Goal: Navigation & Orientation: Find specific page/section

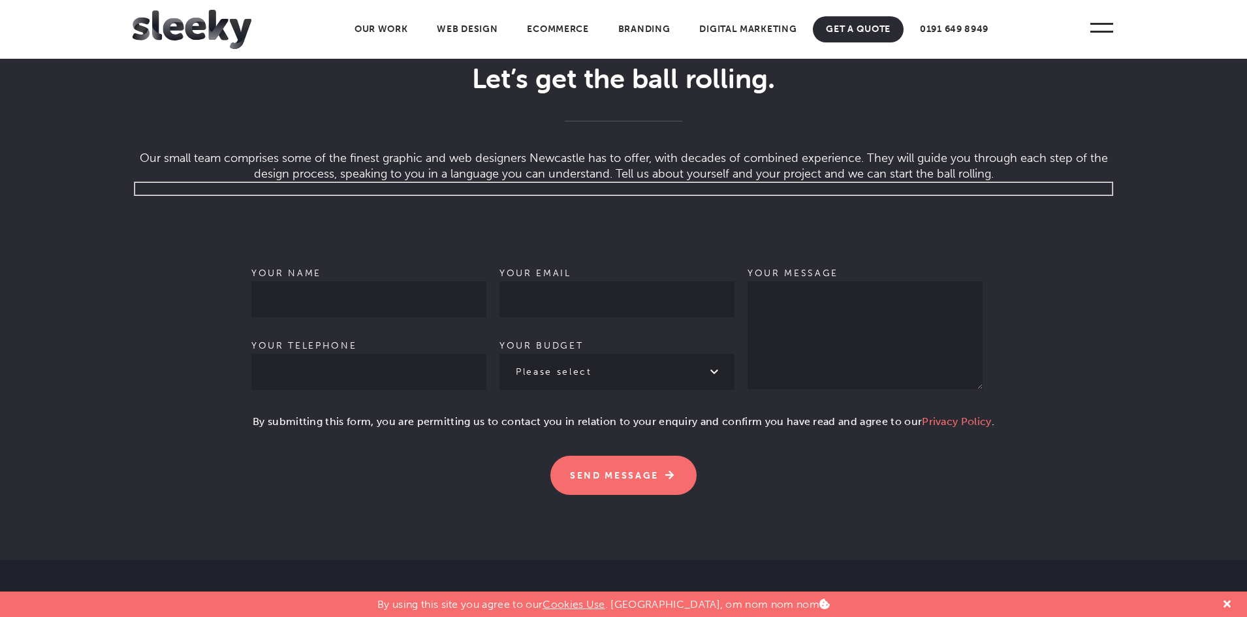
scroll to position [4047, 0]
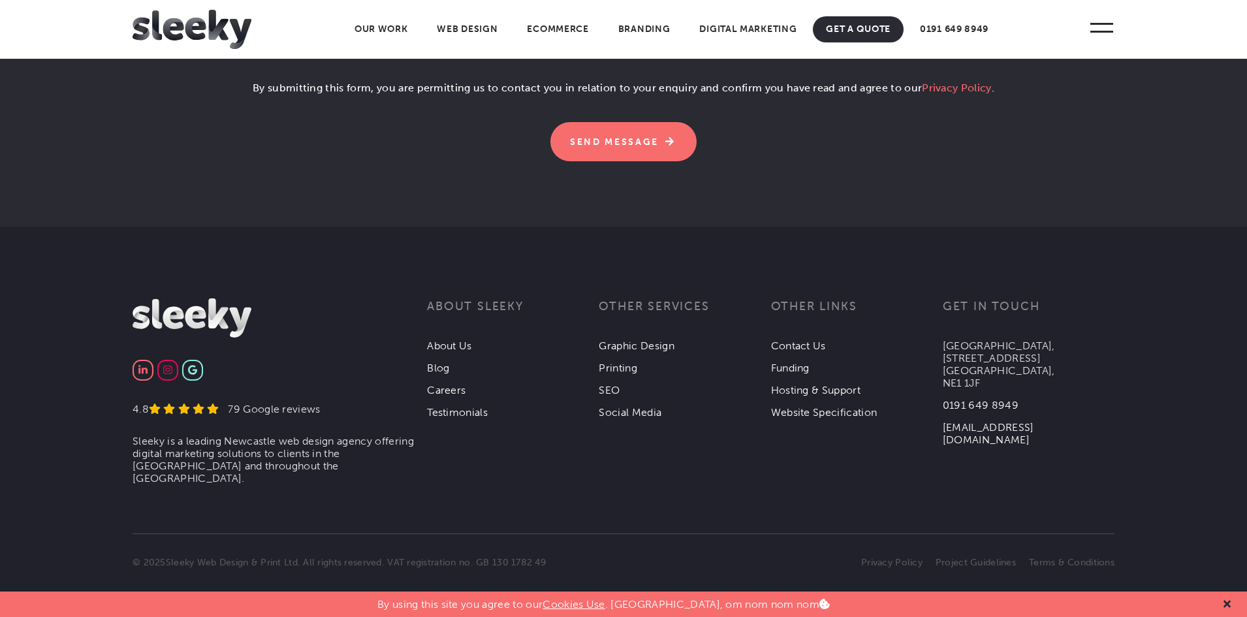
click at [1231, 604] on div at bounding box center [1227, 603] width 20 height 25
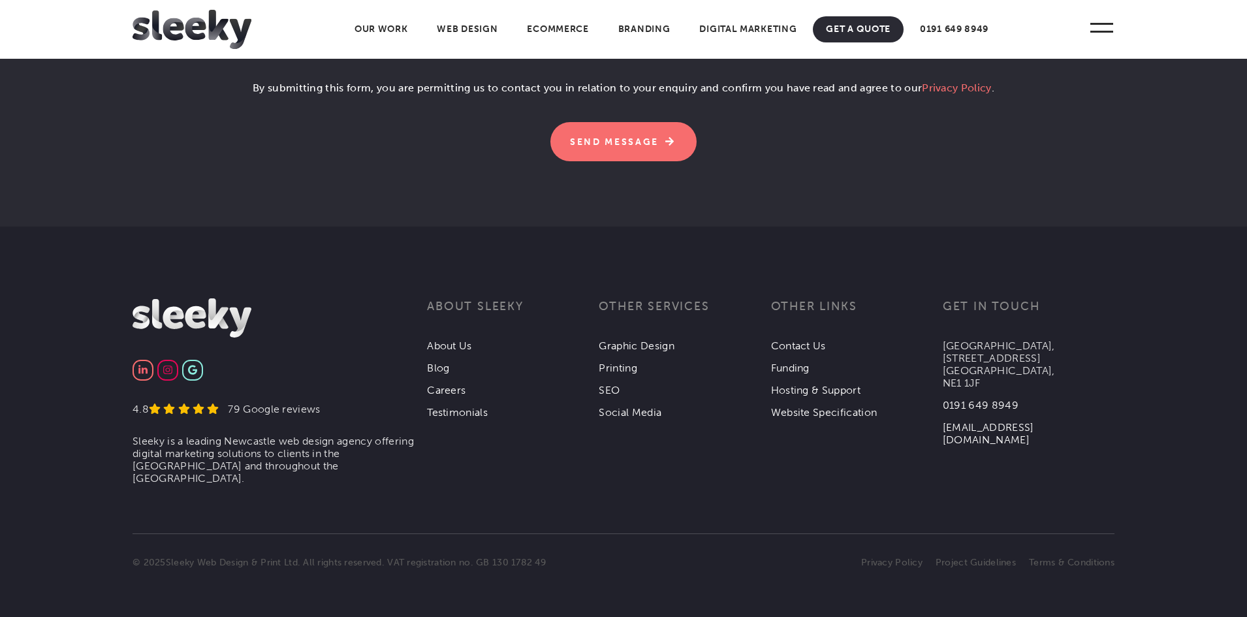
drag, startPoint x: 939, startPoint y: 338, endPoint x: 1072, endPoint y: 362, distance: 134.6
click at [1072, 298] on div "4.8 79 Google reviews Sleeky is a leading Newcastle web design agency offering …" at bounding box center [624, 298] width 982 height 0
click at [1080, 366] on p "Collingwood Buildings, 38 Collingwood St, Newcastle upon Tyne, NE1 1JF" at bounding box center [1029, 364] width 172 height 50
drag, startPoint x: 1037, startPoint y: 354, endPoint x: 945, endPoint y: 343, distance: 92.6
click at [945, 343] on p "Collingwood Buildings, 38 Collingwood St, Newcastle upon Tyne, NE1 1JF" at bounding box center [1029, 364] width 172 height 50
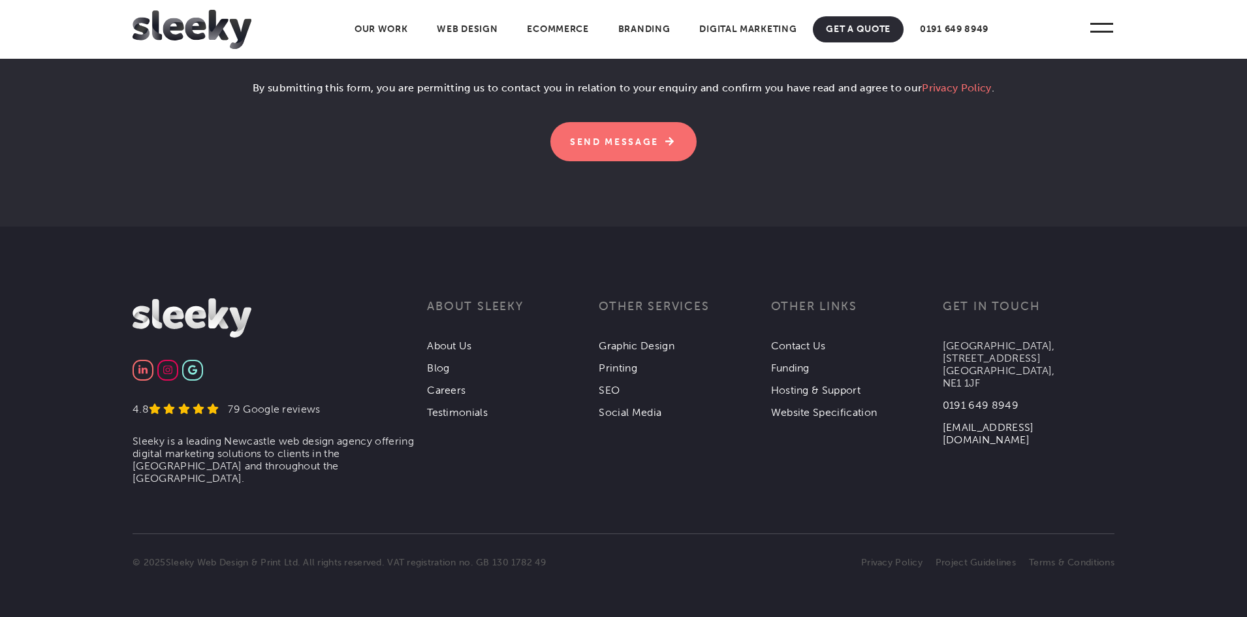
copy p "Collingwood Buildings, 38 Collingwood St,"
drag, startPoint x: 945, startPoint y: 378, endPoint x: 981, endPoint y: 378, distance: 35.9
click at [981, 378] on p "Collingwood Buildings, 38 Collingwood St, Newcastle upon Tyne, NE1 1JF" at bounding box center [1029, 364] width 172 height 50
copy p "NE1 1JF"
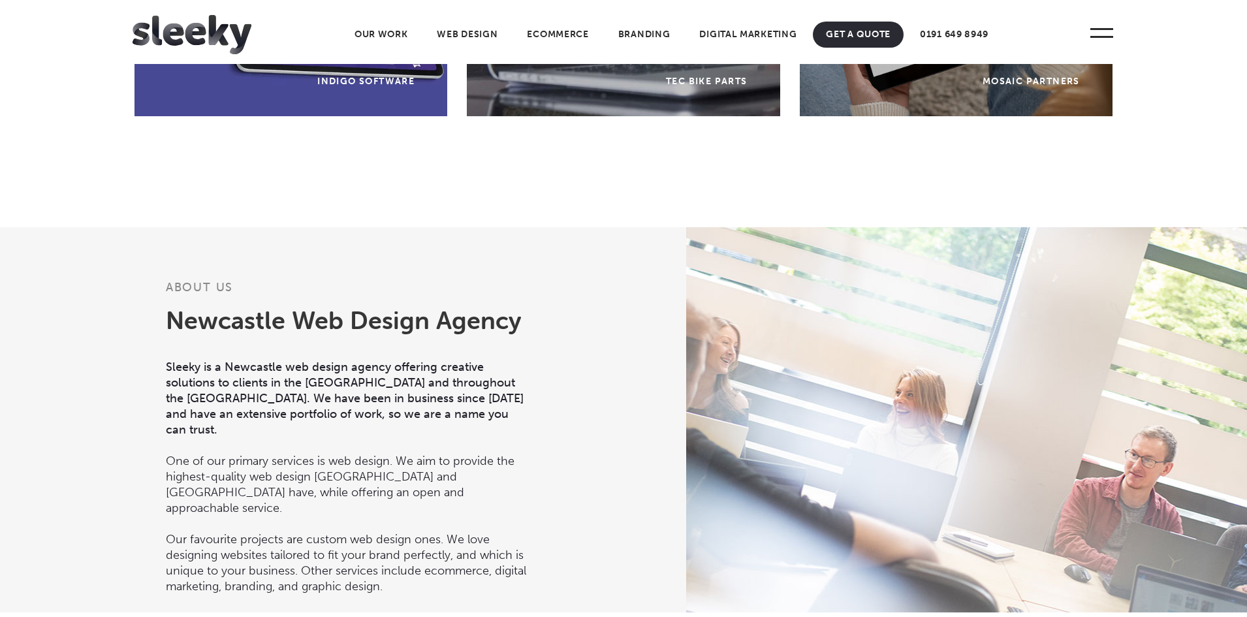
scroll to position [285, 0]
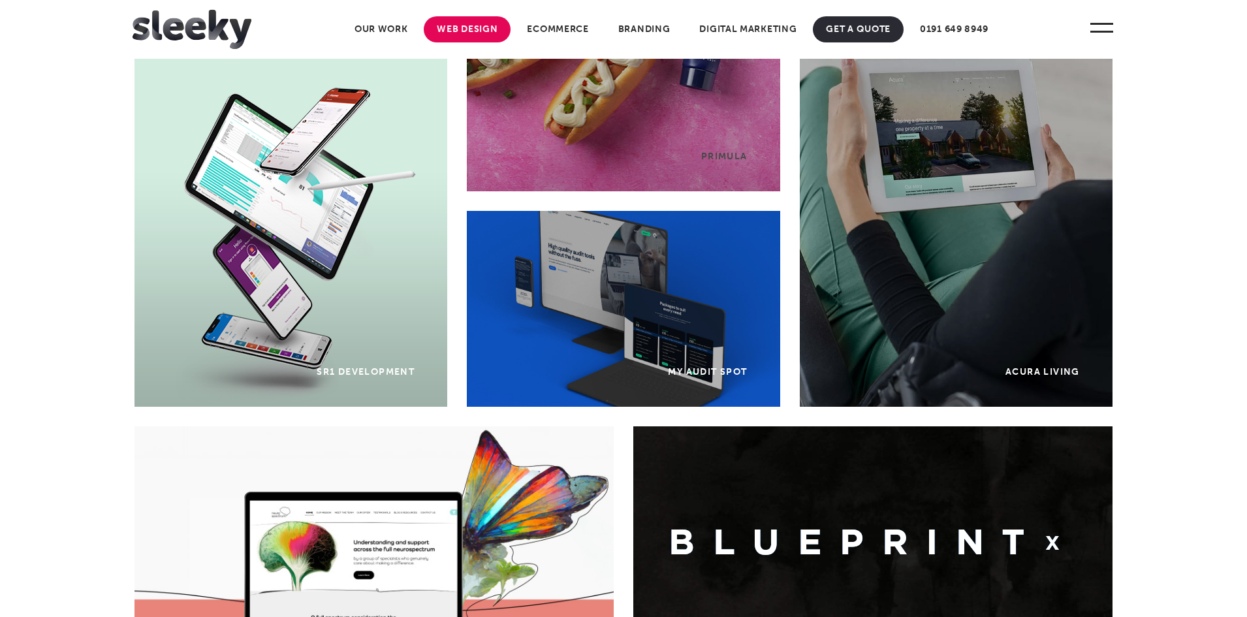
click at [467, 31] on link "Web Design" at bounding box center [467, 29] width 87 height 26
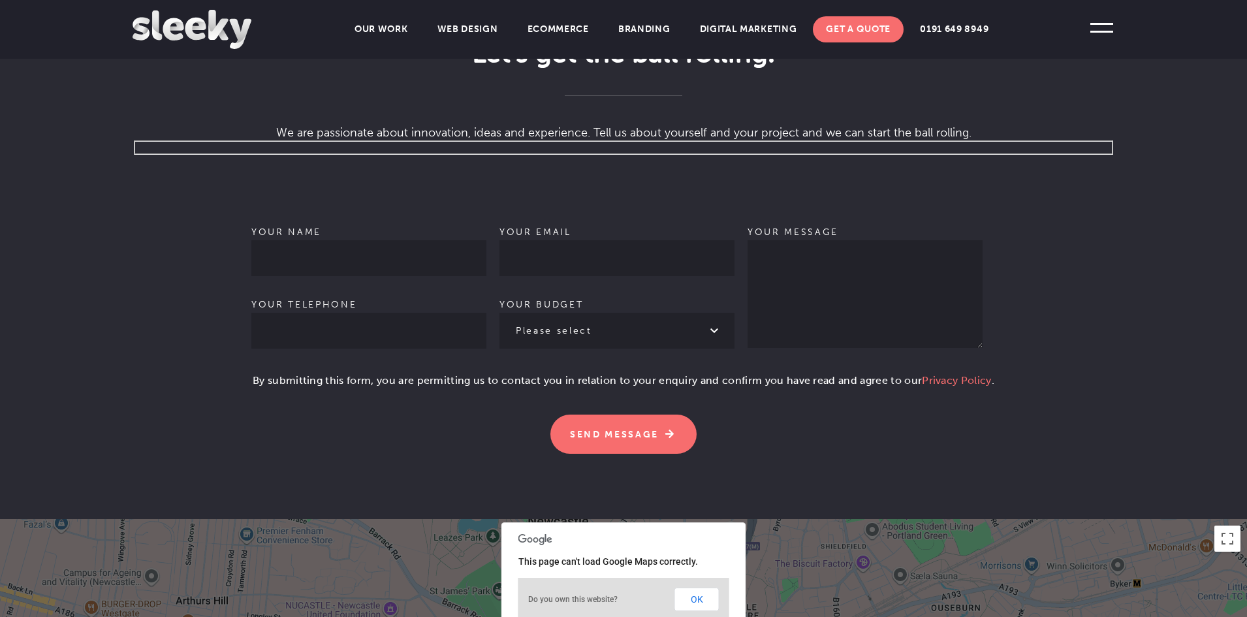
scroll to position [657, 0]
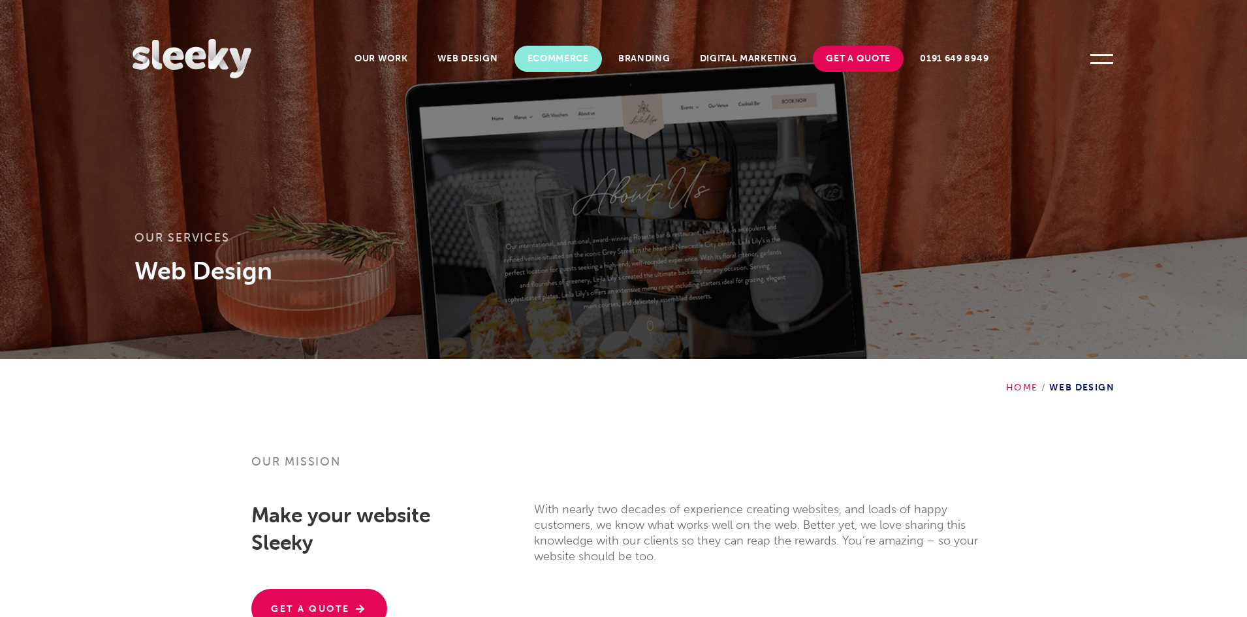
click at [533, 59] on link "Ecommerce" at bounding box center [557, 59] width 87 height 26
